Goal: Task Accomplishment & Management: Use online tool/utility

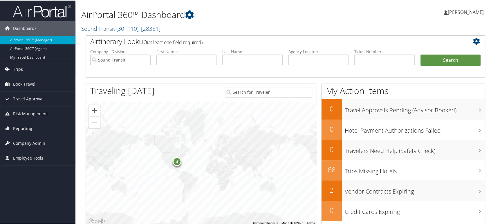
click at [22, 70] on span "Trips" at bounding box center [18, 69] width 10 height 15
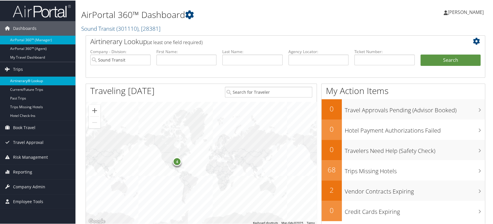
click at [33, 80] on link "Airtinerary® Lookup" at bounding box center [37, 80] width 75 height 9
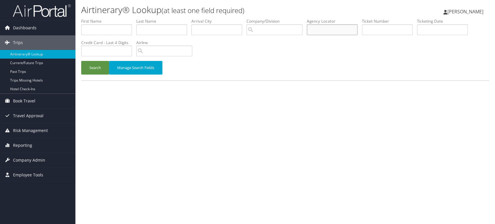
click at [330, 29] on input "text" at bounding box center [332, 29] width 51 height 11
paste input "HEARD/TASHA LAKI"
type input "HEARD/TASHA LAKI"
drag, startPoint x: 349, startPoint y: 29, endPoint x: 172, endPoint y: 34, distance: 177.1
click at [172, 18] on ul "First Name Last Name Departure City Arrival City Company/Division Airport/City …" at bounding box center [285, 18] width 408 height 0
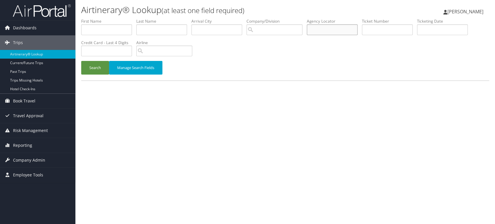
paste input "CMNL75"
type input "CMNL75"
click at [93, 68] on button "Search" at bounding box center [95, 68] width 28 height 14
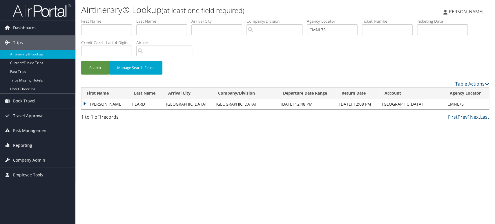
click at [102, 103] on td "TASHA LAKISHA" at bounding box center [105, 104] width 47 height 10
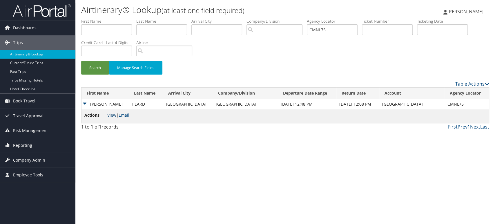
click at [111, 117] on link "View" at bounding box center [111, 115] width 9 height 6
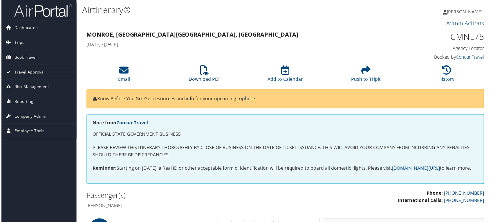
drag, startPoint x: 199, startPoint y: 75, endPoint x: 239, endPoint y: 98, distance: 46.4
click at [199, 75] on link "Download PDF" at bounding box center [204, 76] width 32 height 14
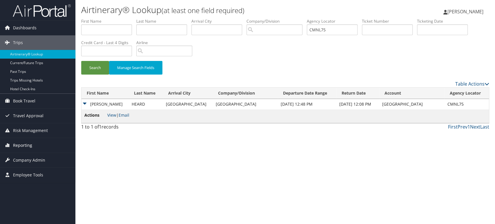
click at [17, 147] on span "Reporting" at bounding box center [22, 145] width 19 height 15
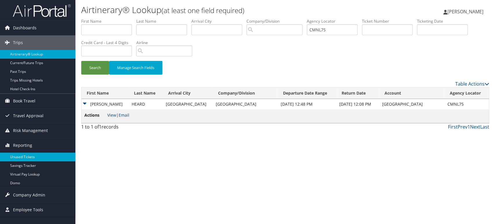
click at [19, 157] on link "Unused Tickets" at bounding box center [37, 157] width 75 height 9
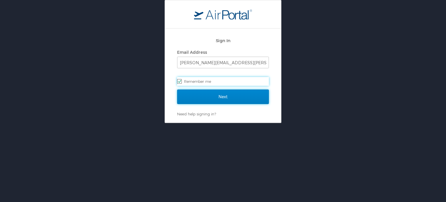
drag, startPoint x: 228, startPoint y: 96, endPoint x: 183, endPoint y: 159, distance: 77.2
click at [228, 97] on input "Next" at bounding box center [223, 96] width 92 height 15
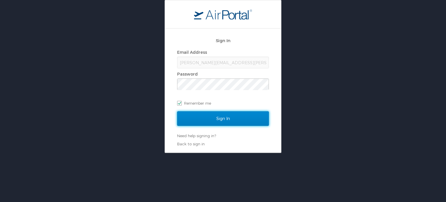
click at [226, 120] on input "Sign In" at bounding box center [223, 118] width 92 height 15
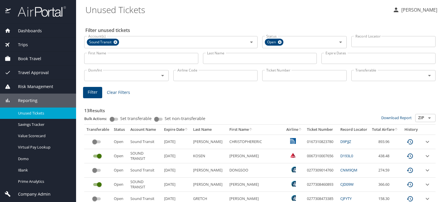
click at [117, 58] on input "First Name" at bounding box center [141, 58] width 114 height 11
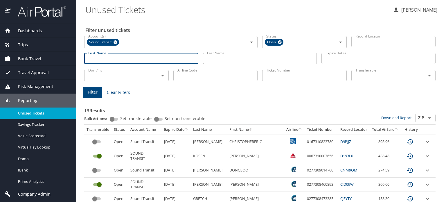
paste input "RIGBY/CHANDA H"
drag, startPoint x: 103, startPoint y: 59, endPoint x: 58, endPoint y: 58, distance: 45.0
click at [60, 59] on div "Dashboards AirPortal 360™ Manager AirPortal 360™ Agent My Travel Dashboard Trip…" at bounding box center [223, 101] width 446 height 202
type input "CHANDA H"
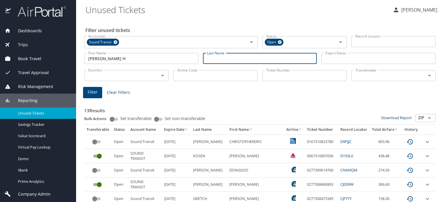
click at [251, 61] on input "Last Name" at bounding box center [260, 58] width 114 height 11
paste input "RIGBY/"
drag, startPoint x: 219, startPoint y: 57, endPoint x: 222, endPoint y: 57, distance: 3.8
click at [222, 57] on input "RIGBY/" at bounding box center [260, 58] width 114 height 11
type input "RIGBY"
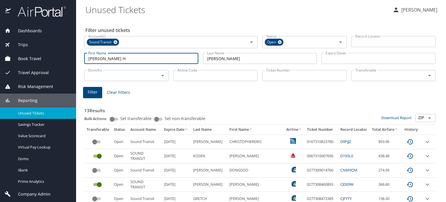
click at [103, 58] on input "CHANDA H" at bounding box center [141, 58] width 114 height 11
drag, startPoint x: 105, startPoint y: 57, endPoint x: 148, endPoint y: 57, distance: 42.7
click at [148, 57] on input "CHANDA H" at bounding box center [141, 58] width 114 height 11
type input "CHANDA"
click at [94, 89] on span "Filter" at bounding box center [93, 92] width 10 height 7
